Goal: Transaction & Acquisition: Purchase product/service

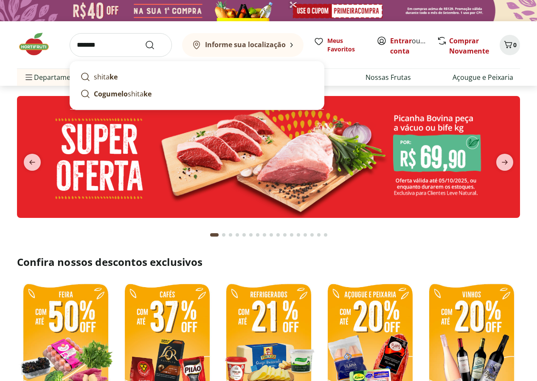
type input "*******"
click at [145, 40] on button "Submit Search" at bounding box center [155, 45] width 20 height 10
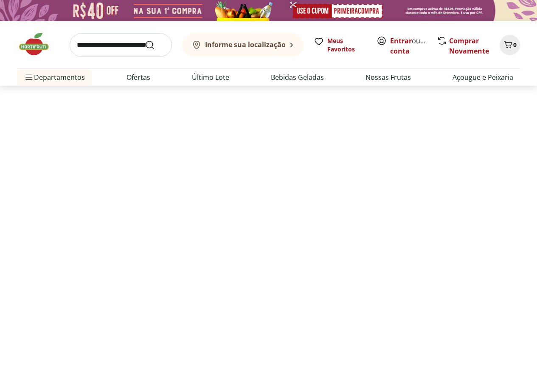
select select "**********"
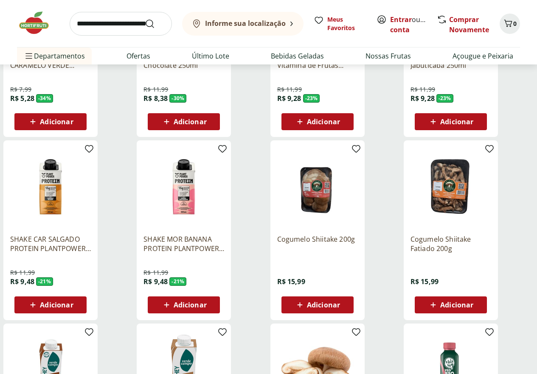
scroll to position [297, 0]
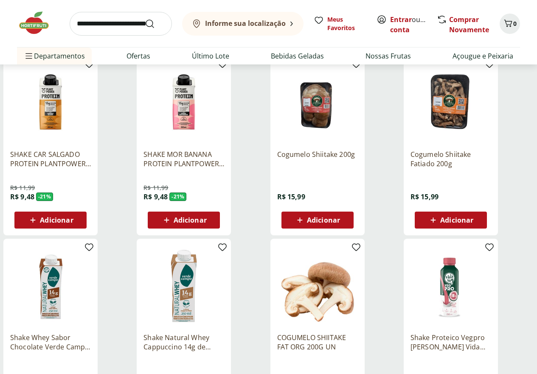
click at [358, 123] on img at bounding box center [317, 102] width 81 height 81
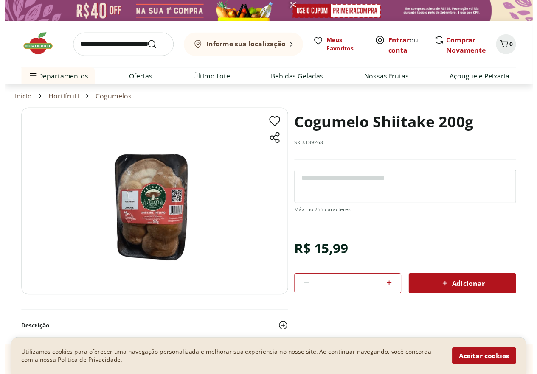
scroll to position [297, 0]
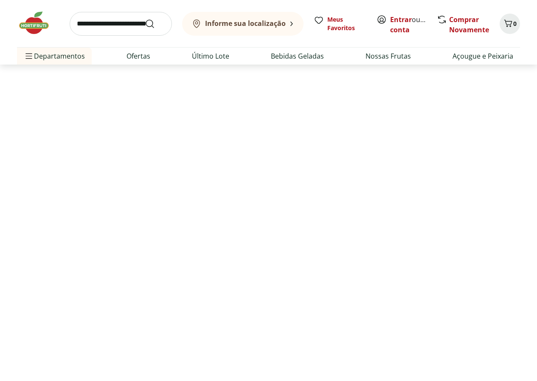
select select "**********"
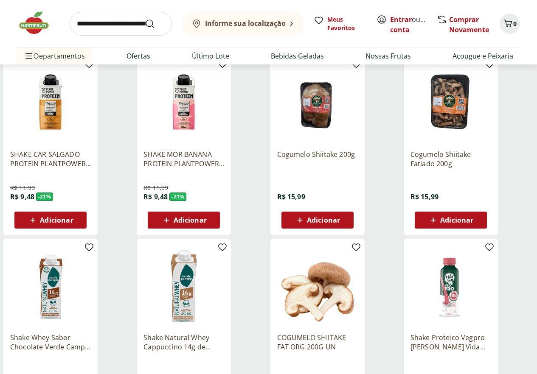
click at [489, 128] on img at bounding box center [450, 102] width 81 height 81
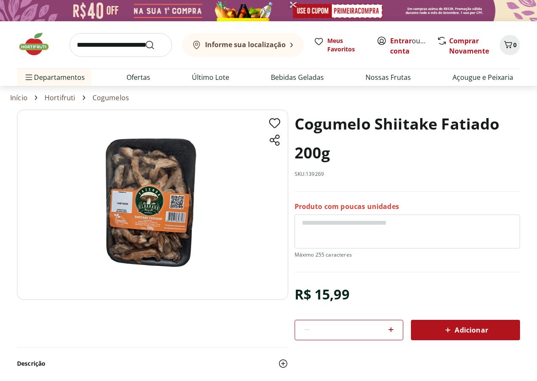
click at [158, 204] on img at bounding box center [152, 204] width 271 height 190
click at [135, 172] on img at bounding box center [152, 204] width 271 height 190
click at [157, 154] on img at bounding box center [152, 204] width 271 height 190
click at [202, 185] on img at bounding box center [152, 204] width 271 height 190
click at [156, 198] on img at bounding box center [152, 204] width 271 height 190
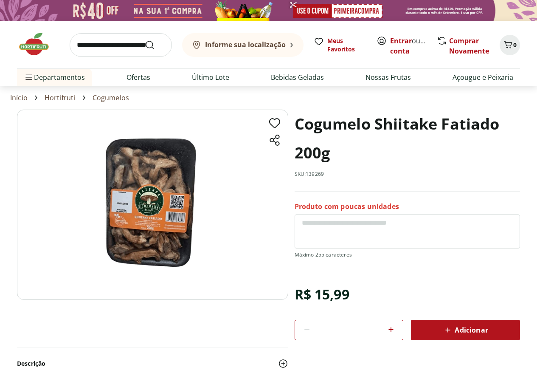
click at [154, 198] on img at bounding box center [152, 204] width 271 height 190
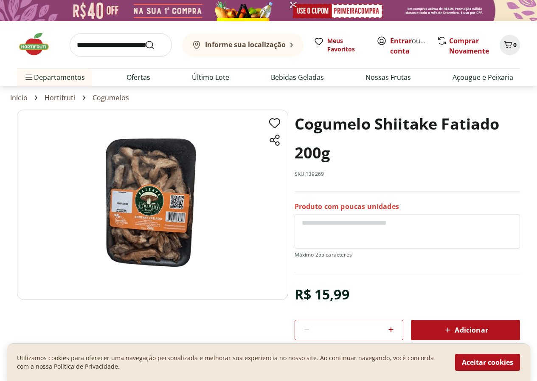
click at [154, 198] on img at bounding box center [152, 204] width 271 height 190
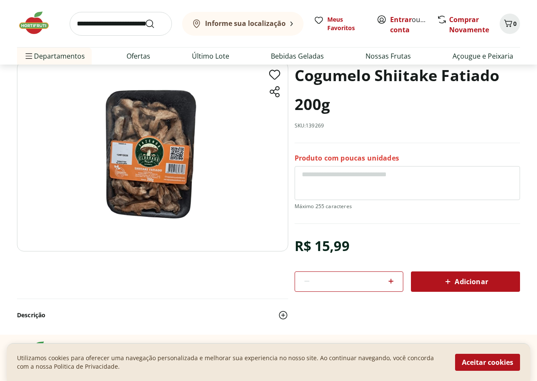
scroll to position [42, 0]
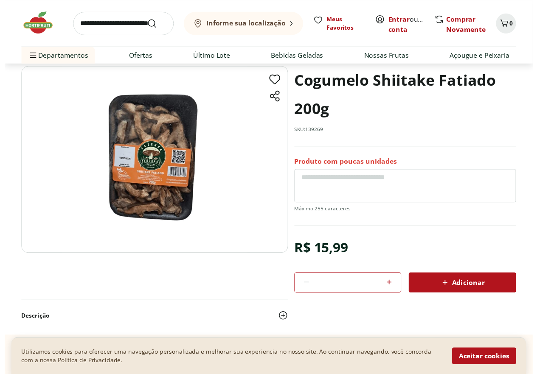
scroll to position [297, 0]
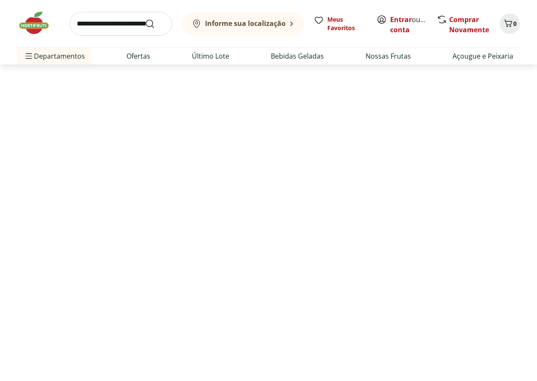
select select "**********"
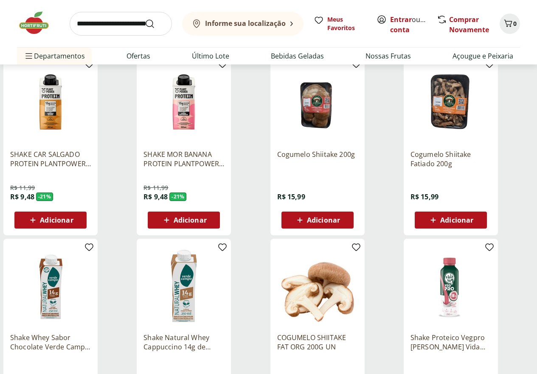
click at [358, 79] on img at bounding box center [317, 102] width 81 height 81
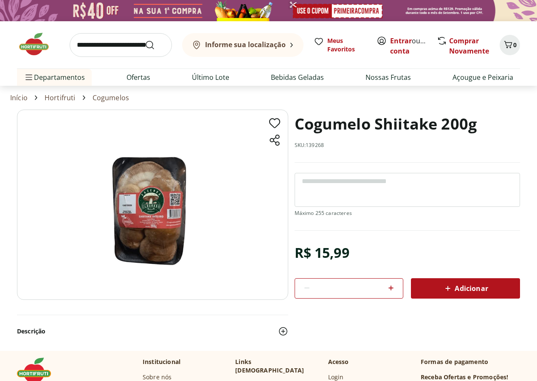
click at [115, 98] on link "Cogumelos" at bounding box center [110, 98] width 36 height 8
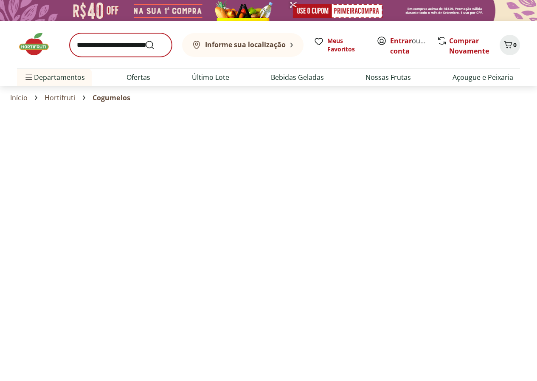
select select "**********"
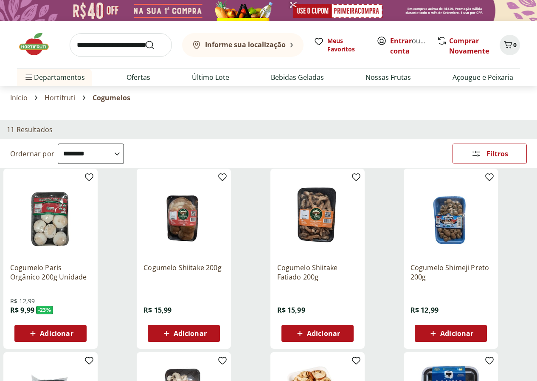
click at [360, 12] on img at bounding box center [268, 10] width 537 height 21
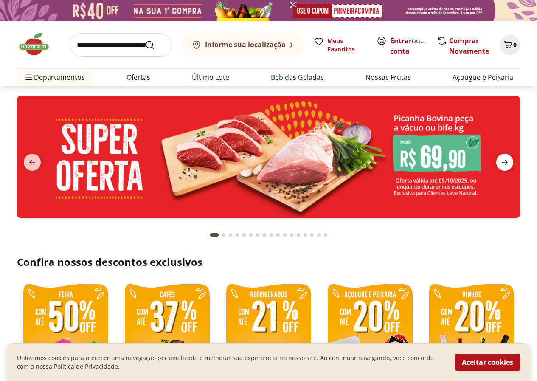
click at [505, 164] on icon "next" at bounding box center [504, 162] width 6 height 5
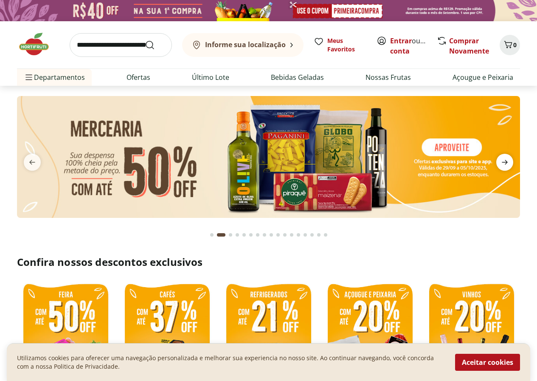
click at [506, 161] on icon "next" at bounding box center [504, 162] width 6 height 5
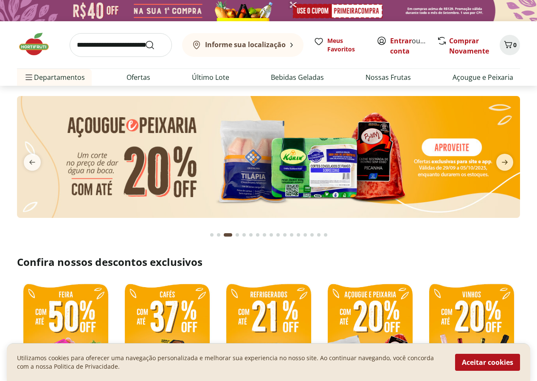
click at [36, 152] on img at bounding box center [268, 157] width 503 height 122
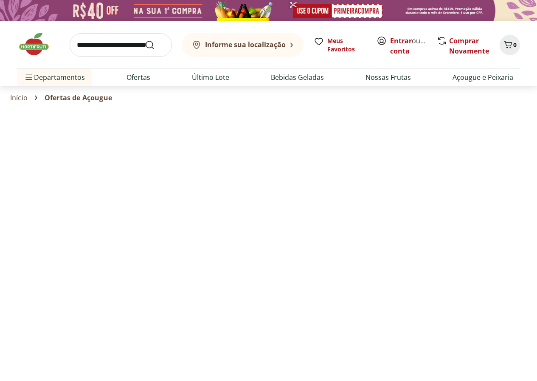
select select "**********"
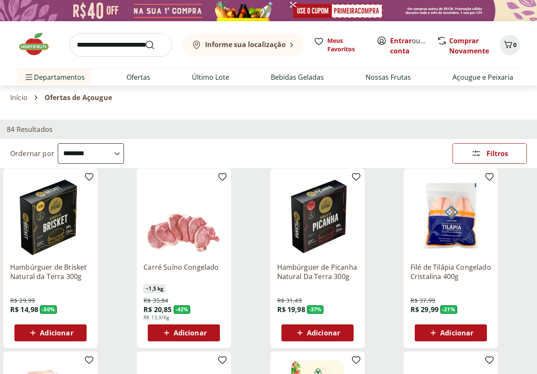
click at [28, 96] on link "Início" at bounding box center [18, 98] width 17 height 8
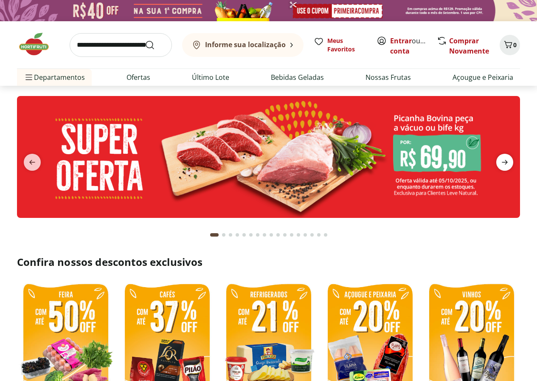
click at [506, 163] on icon "next" at bounding box center [504, 162] width 6 height 5
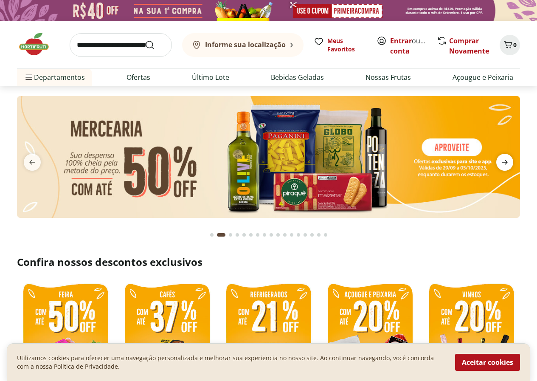
click at [507, 162] on icon "next" at bounding box center [504, 162] width 6 height 5
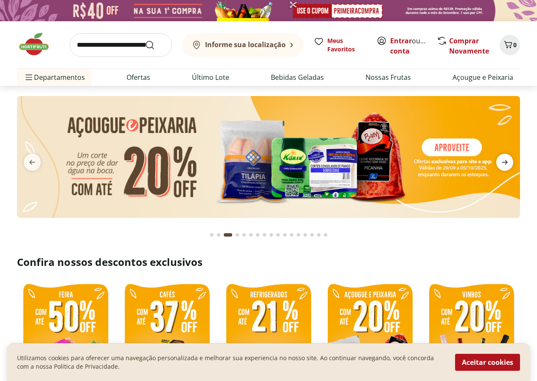
click at [507, 162] on icon "next" at bounding box center [504, 162] width 6 height 5
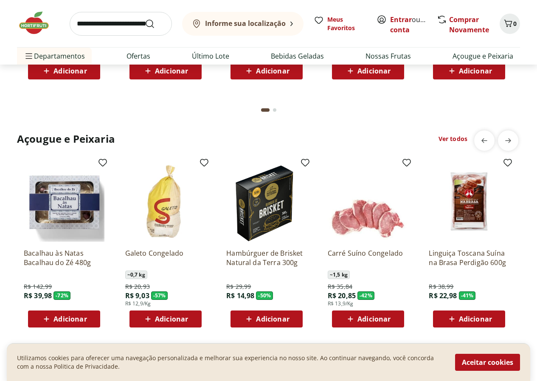
scroll to position [1103, 0]
